Goal: Navigation & Orientation: Find specific page/section

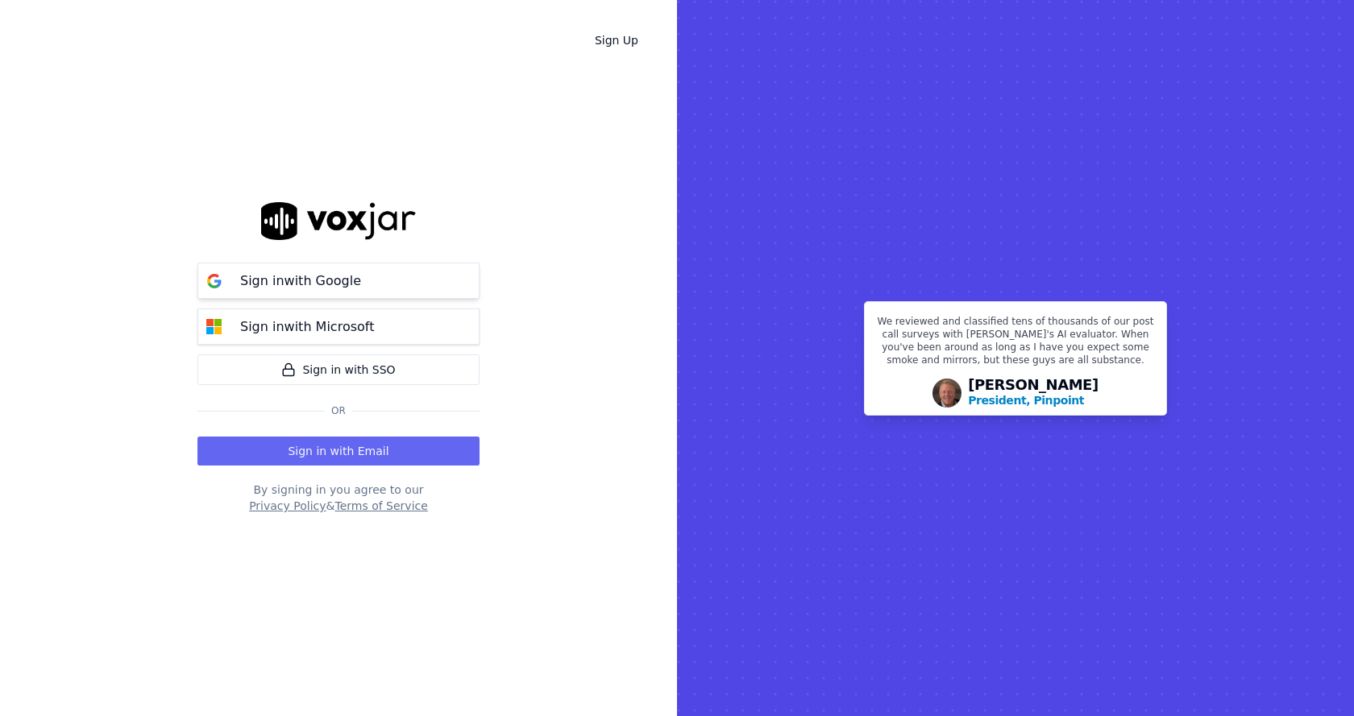
click at [339, 282] on p "Sign in with Google" at bounding box center [300, 281] width 121 height 19
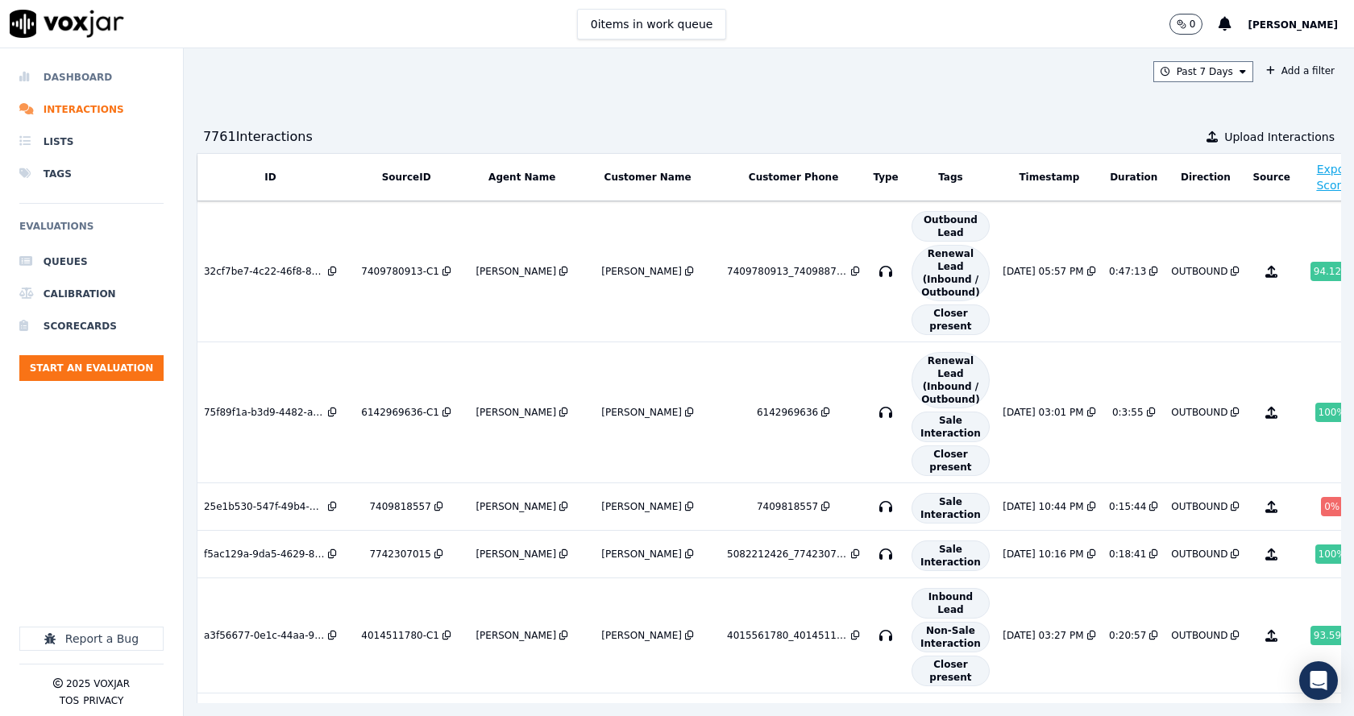
click at [88, 75] on li "Dashboard" at bounding box center [91, 77] width 144 height 32
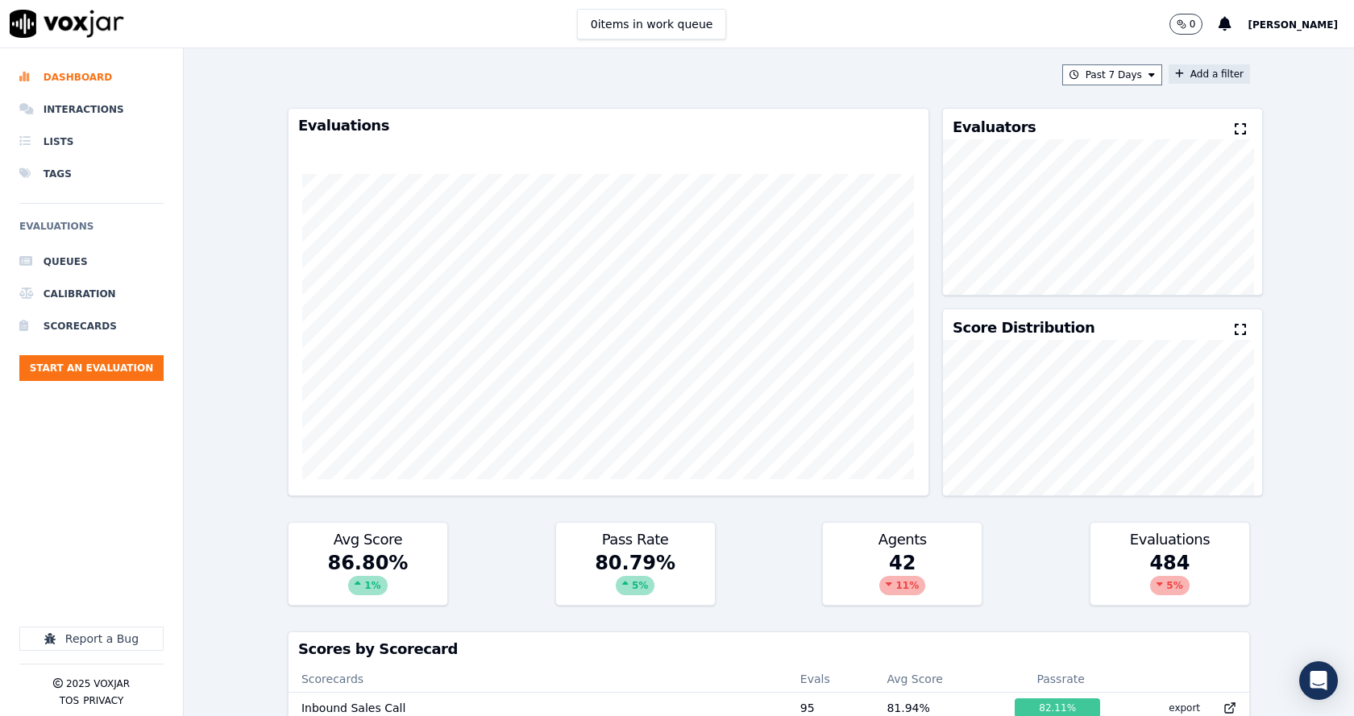
click at [1171, 82] on button "Add a filter" at bounding box center [1208, 73] width 81 height 19
click at [868, 157] on button "Fields" at bounding box center [891, 150] width 155 height 27
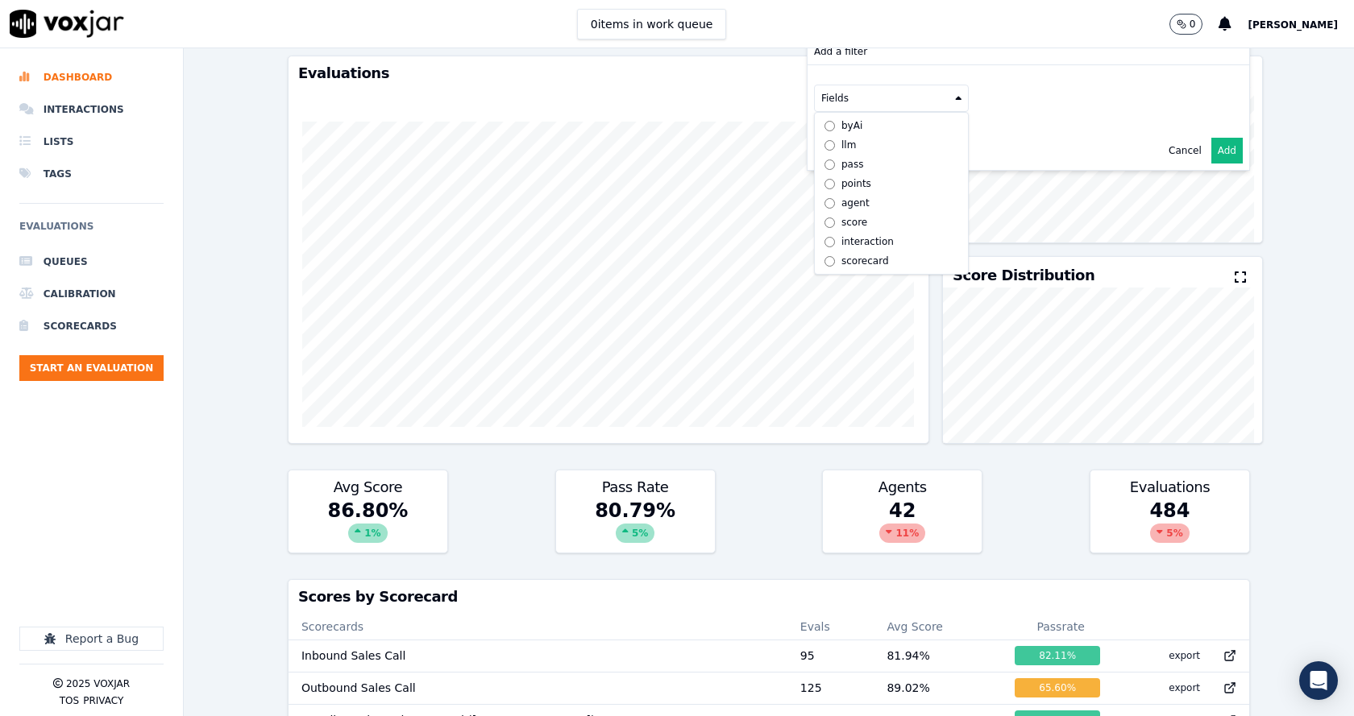
scroll to position [81, 0]
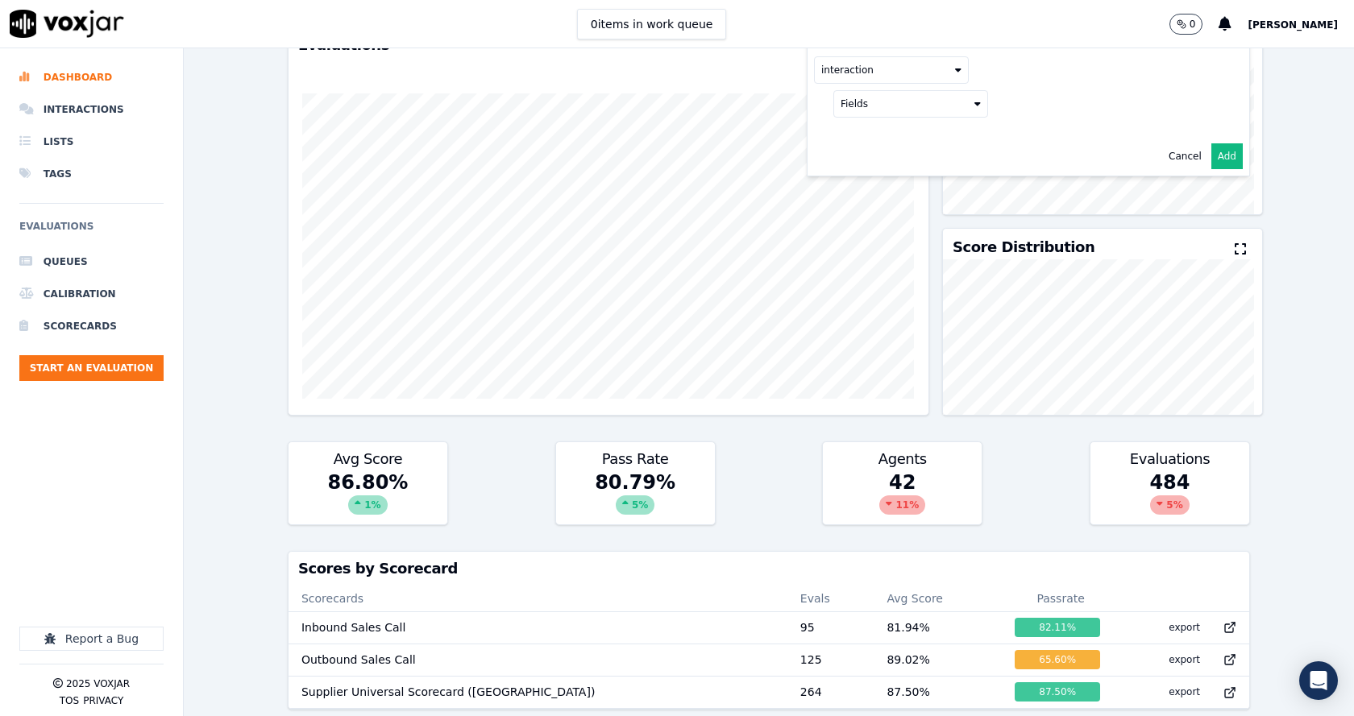
click at [877, 93] on button "Fields" at bounding box center [910, 103] width 155 height 27
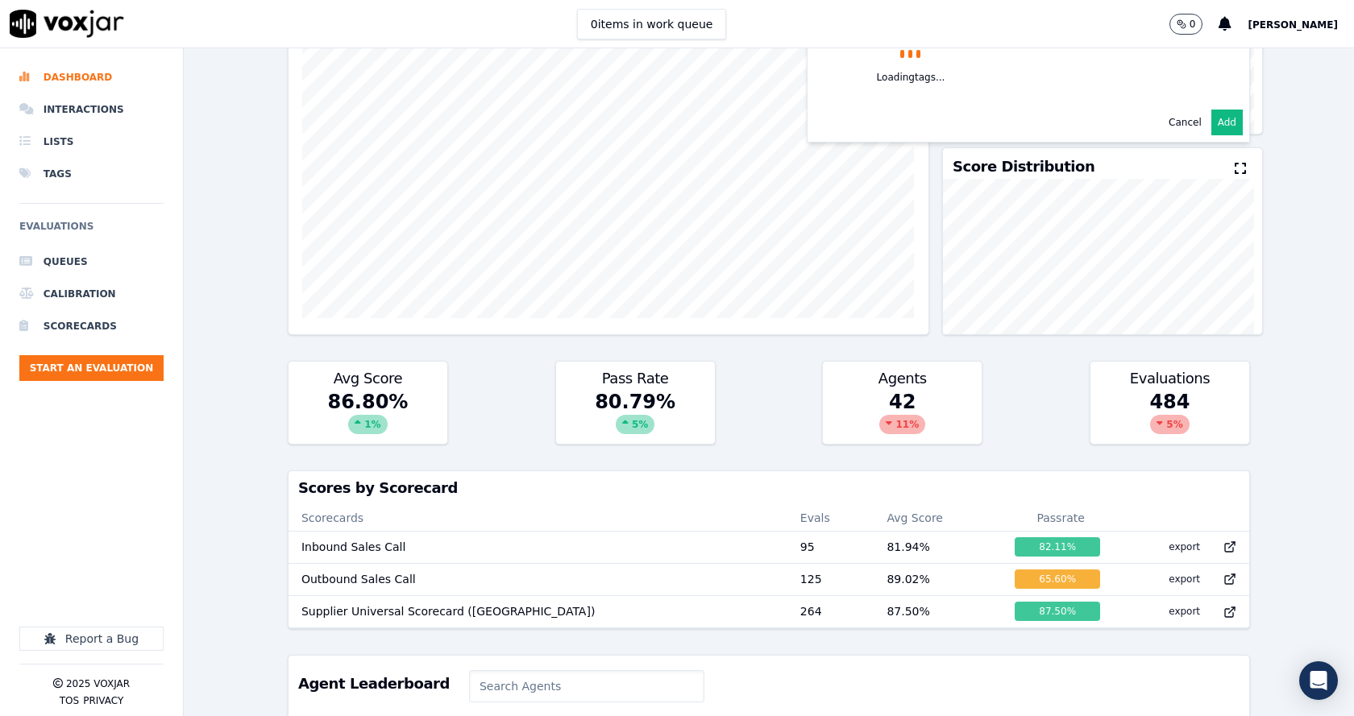
scroll to position [0, 0]
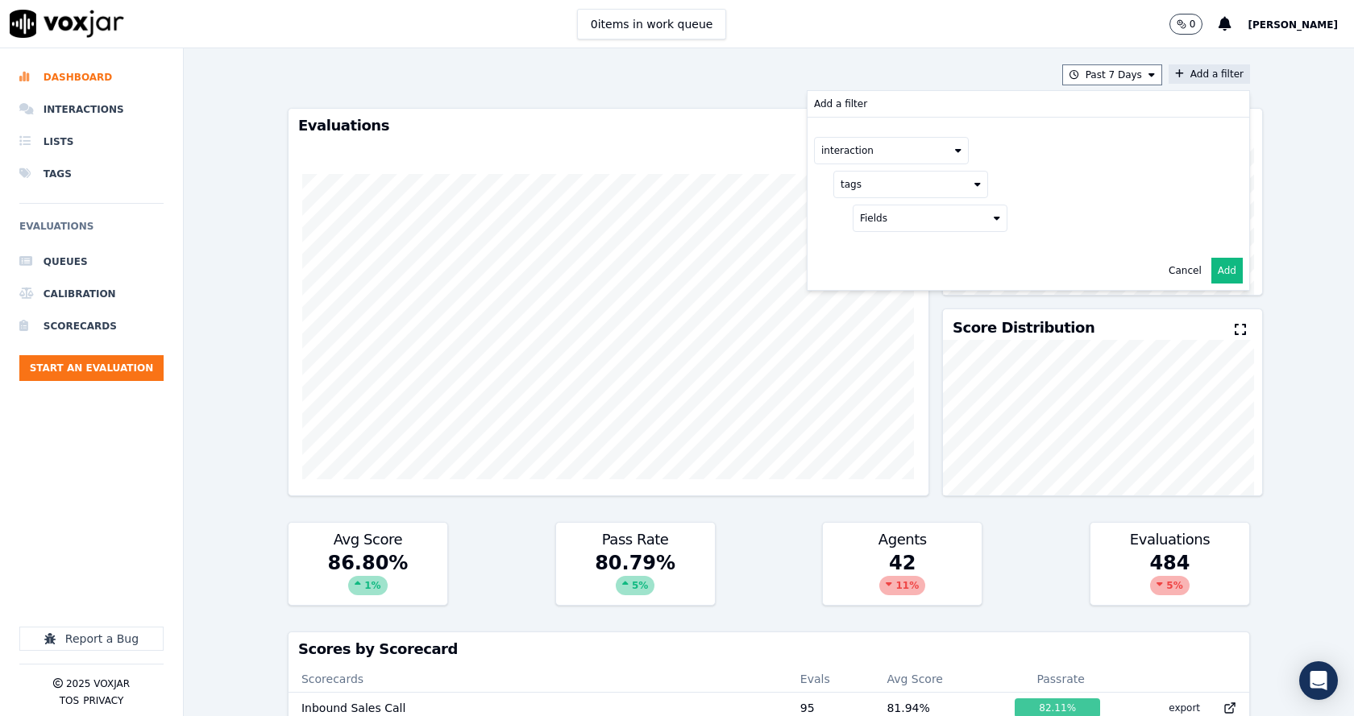
click at [613, 64] on div "Past 7 Days Add a filter Add a filter interaction tags Fields Cancel Add" at bounding box center [769, 74] width 962 height 21
